Goal: Transaction & Acquisition: Download file/media

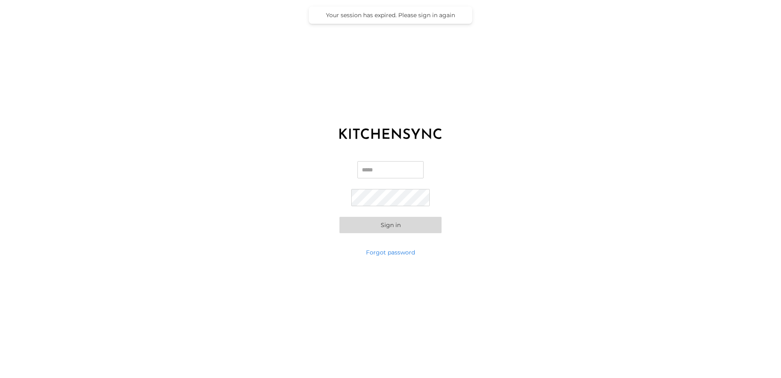
type input "**********"
click at [396, 224] on button "Sign in" at bounding box center [391, 225] width 102 height 16
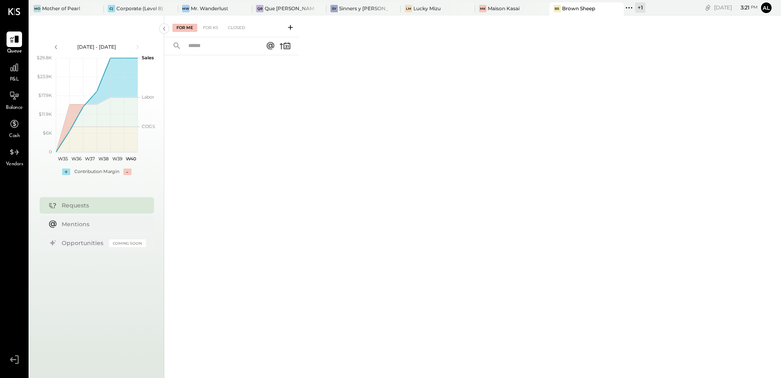
click at [5, 71] on div "P&L" at bounding box center [14, 72] width 24 height 24
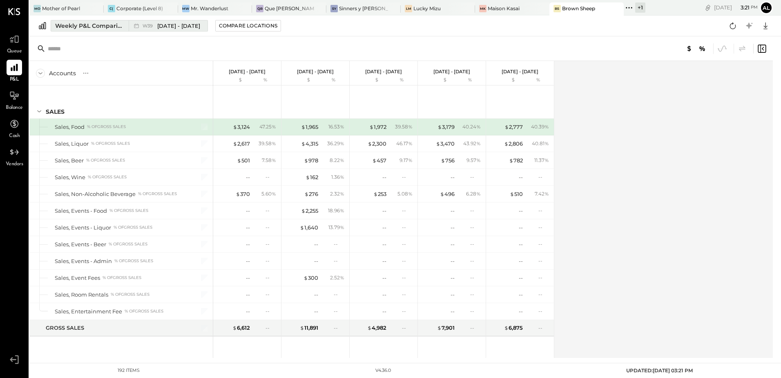
click at [79, 27] on div "Weekly P&L Comparison" at bounding box center [89, 26] width 69 height 8
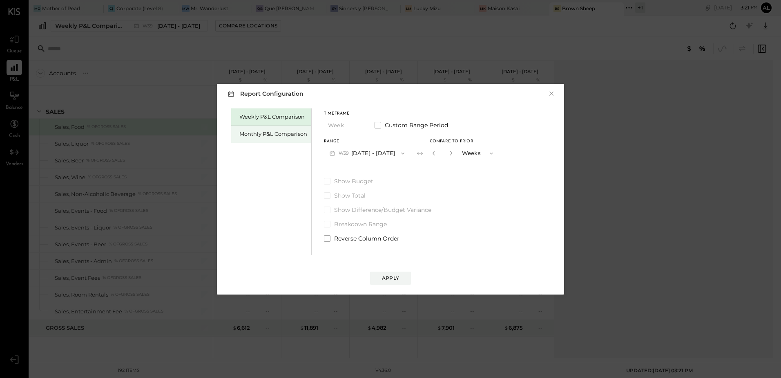
click at [260, 135] on div "Monthly P&L Comparison" at bounding box center [273, 134] width 68 height 8
click at [424, 152] on div "Compare" at bounding box center [436, 154] width 27 height 7
click at [472, 152] on button "Months" at bounding box center [478, 152] width 41 height 15
click at [465, 169] on span "Years" at bounding box center [471, 167] width 13 height 5
click at [431, 151] on icon "button" at bounding box center [433, 152] width 5 height 5
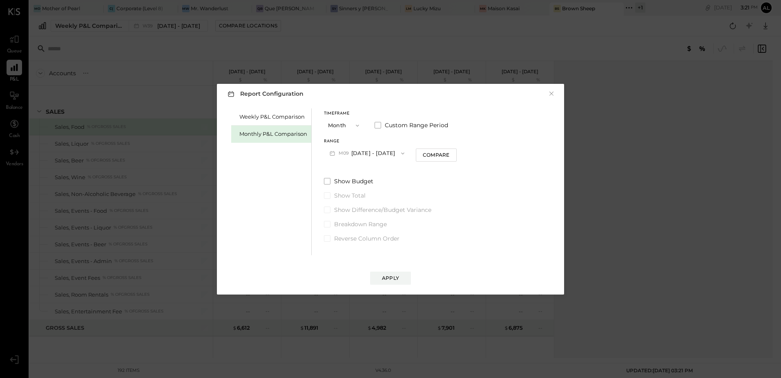
click at [386, 154] on button "M09 [DATE] - [DATE]" at bounding box center [367, 152] width 86 height 15
click at [520, 192] on div "Weekly P&L Comparison Monthly P&L Comparison Timeframe Month Custom Range Perio…" at bounding box center [390, 180] width 331 height 149
click at [343, 127] on button "Month" at bounding box center [344, 125] width 41 height 15
click at [342, 168] on div "Year" at bounding box center [344, 169] width 40 height 15
click at [354, 149] on button "[DATE] - [DATE]" at bounding box center [367, 152] width 86 height 15
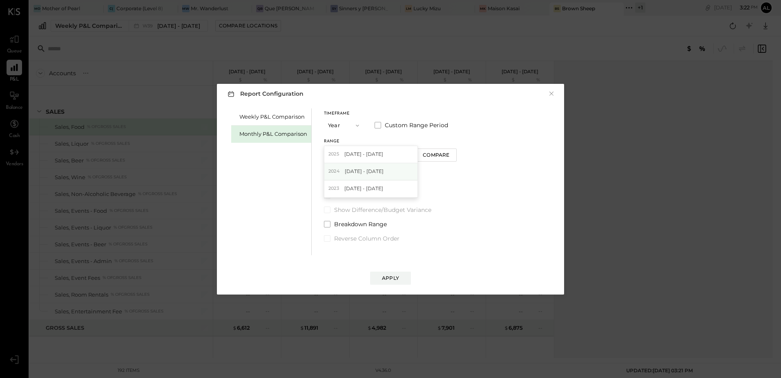
click at [351, 169] on span "[DATE] - [DATE]" at bounding box center [364, 171] width 39 height 7
click at [388, 279] on div "Apply" at bounding box center [390, 277] width 17 height 7
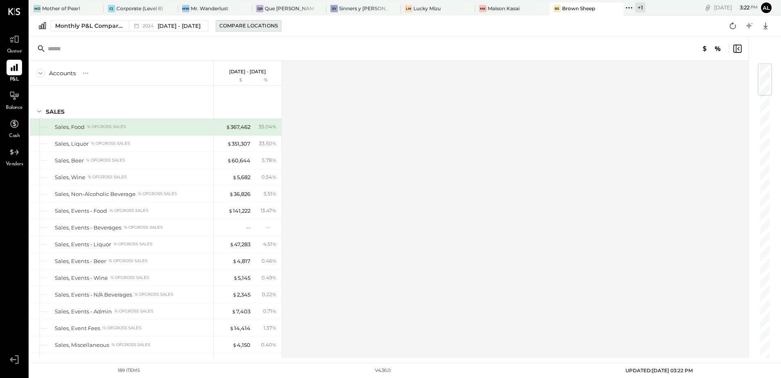
click at [242, 25] on div "Compare Locations" at bounding box center [248, 25] width 58 height 7
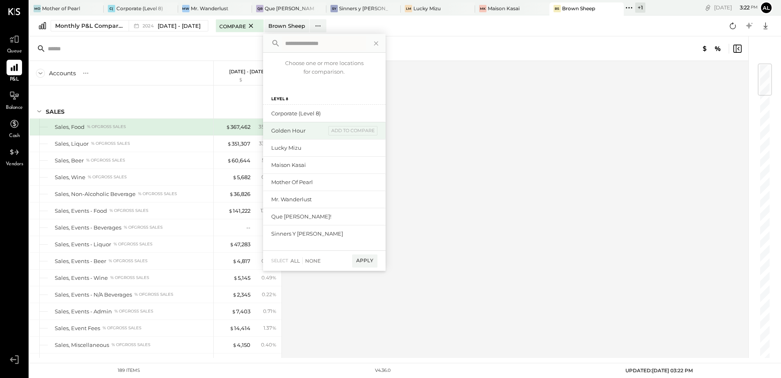
click at [306, 127] on div "Golden Hour" at bounding box center [298, 131] width 55 height 8
click at [306, 153] on div "Lucky Mizu add to compare" at bounding box center [324, 147] width 123 height 17
click at [362, 131] on div "add to compare" at bounding box center [352, 131] width 49 height 10
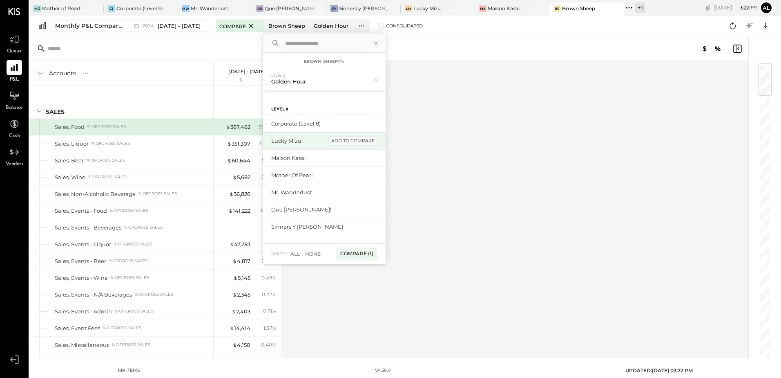
click at [364, 137] on div "add to compare" at bounding box center [352, 141] width 49 height 10
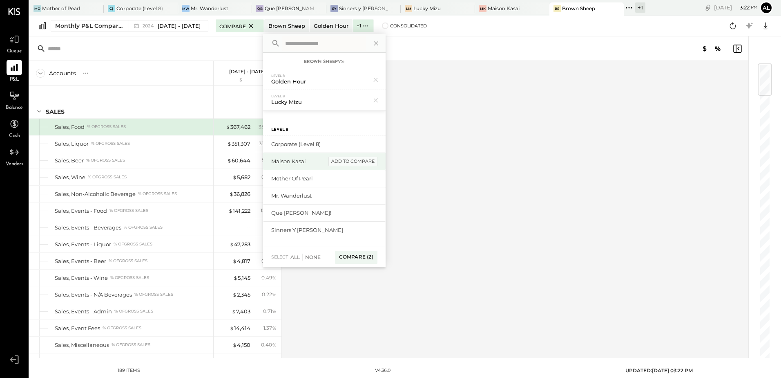
click at [359, 160] on div "add to compare" at bounding box center [352, 161] width 49 height 10
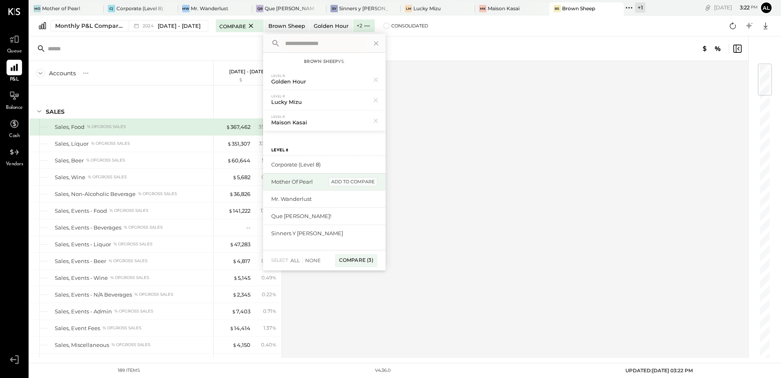
click at [356, 183] on div "add to compare" at bounding box center [352, 182] width 49 height 10
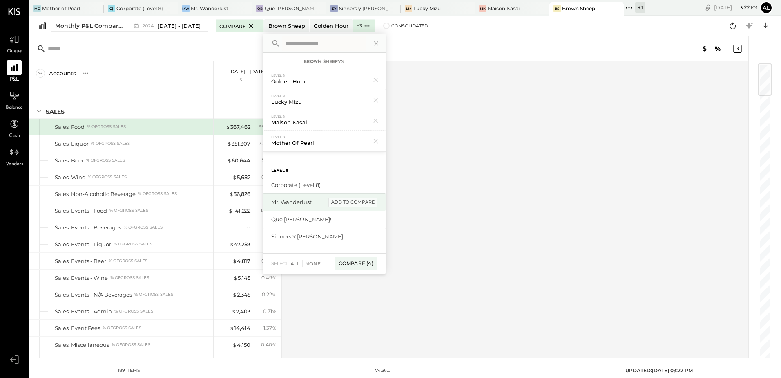
click at [358, 203] on div "add to compare" at bounding box center [352, 202] width 49 height 10
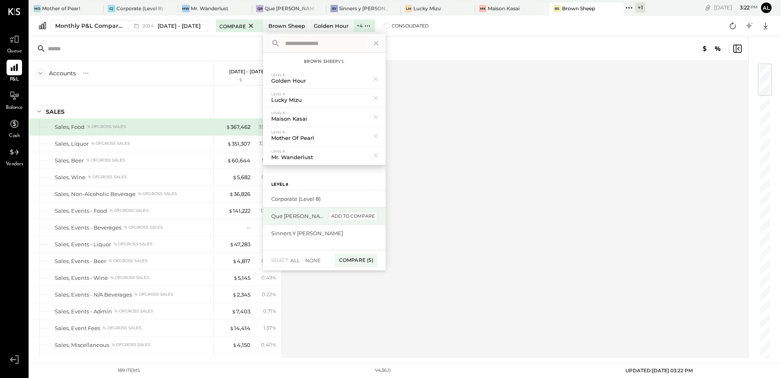
click at [358, 214] on div "add to compare" at bounding box center [352, 216] width 49 height 10
click at [358, 216] on div "add to compare" at bounding box center [352, 216] width 49 height 10
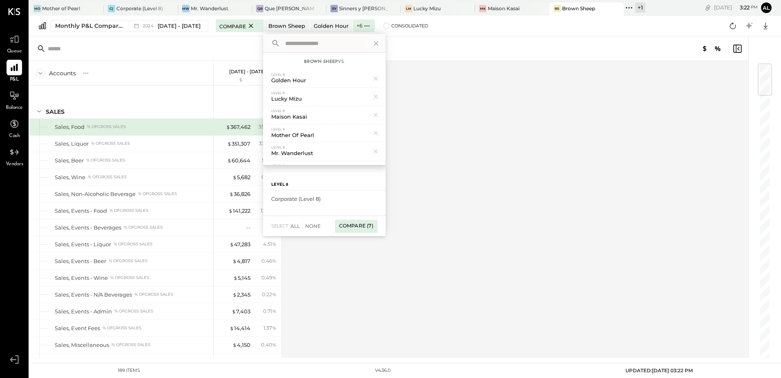
click at [358, 226] on div "Compare (7)" at bounding box center [356, 225] width 42 height 13
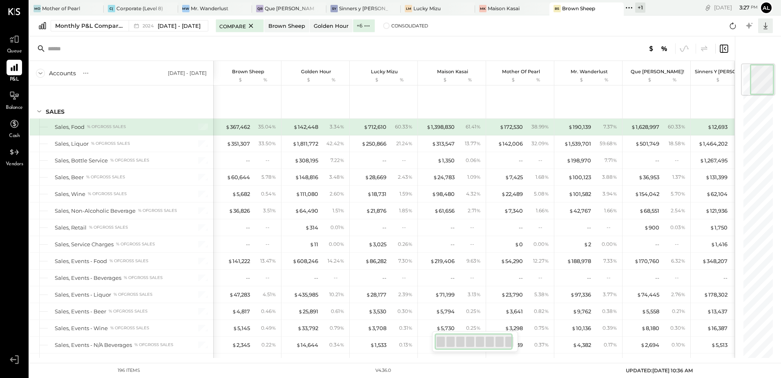
click at [766, 29] on icon at bounding box center [765, 25] width 11 height 11
click at [731, 72] on div "Excel" at bounding box center [740, 73] width 65 height 17
